Goal: Check status: Check status

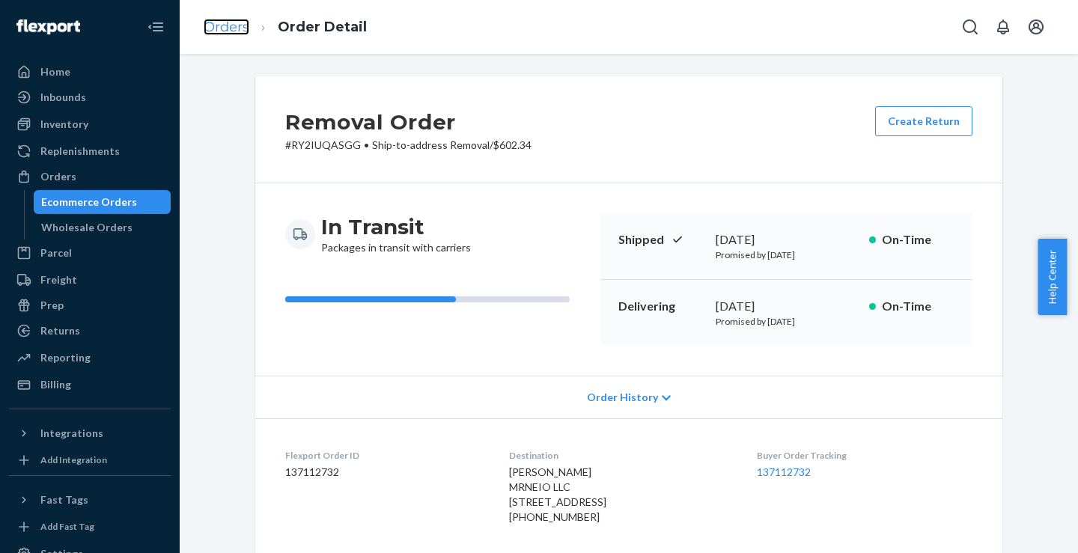
click at [232, 25] on link "Orders" at bounding box center [227, 27] width 46 height 16
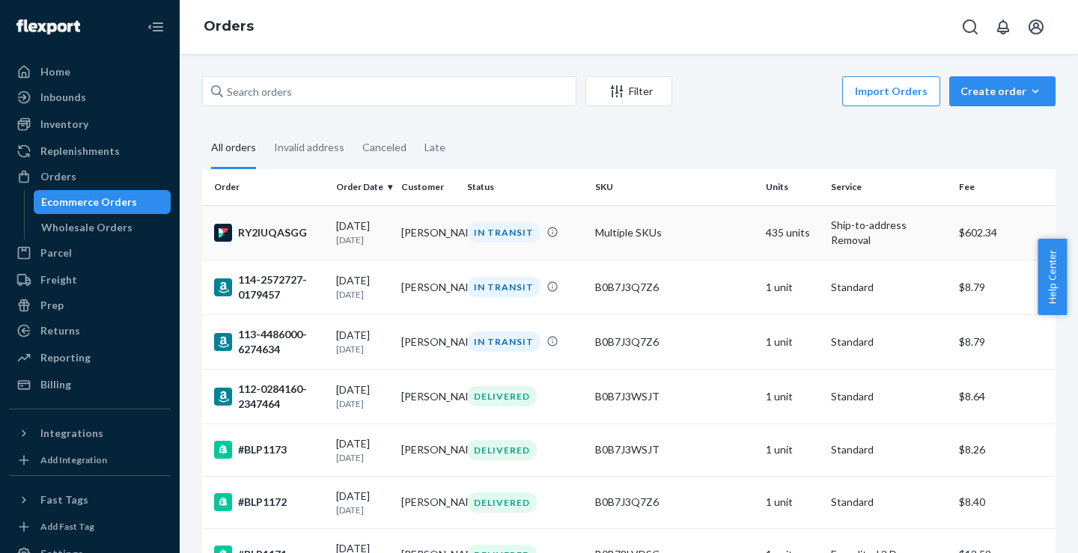
click at [280, 231] on div "RY2IUQASGG" at bounding box center [269, 233] width 110 height 18
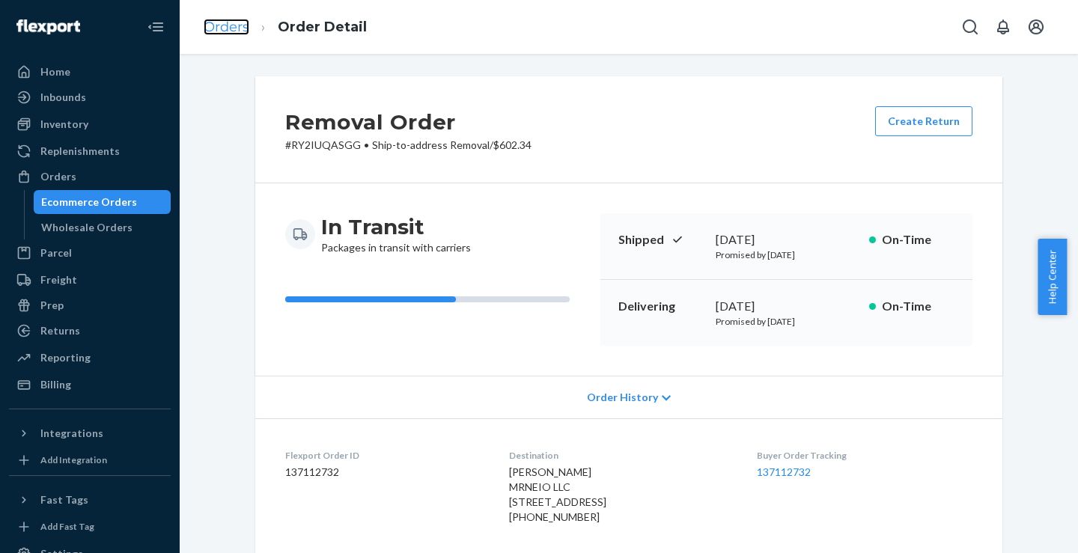
click at [221, 28] on link "Orders" at bounding box center [227, 27] width 46 height 16
